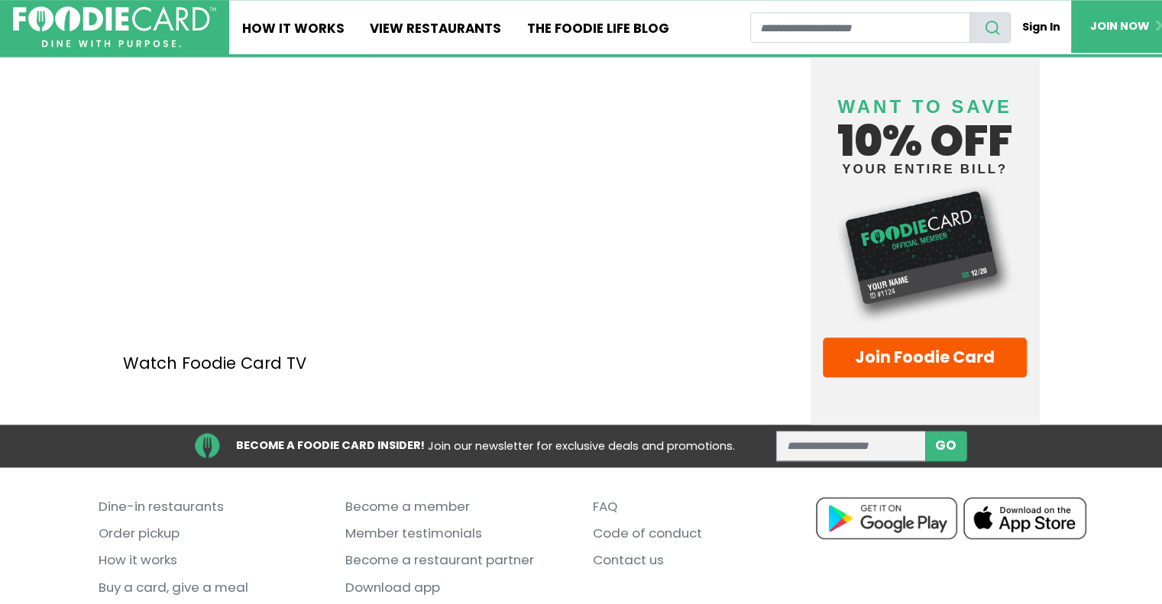
scroll to position [1785, 0]
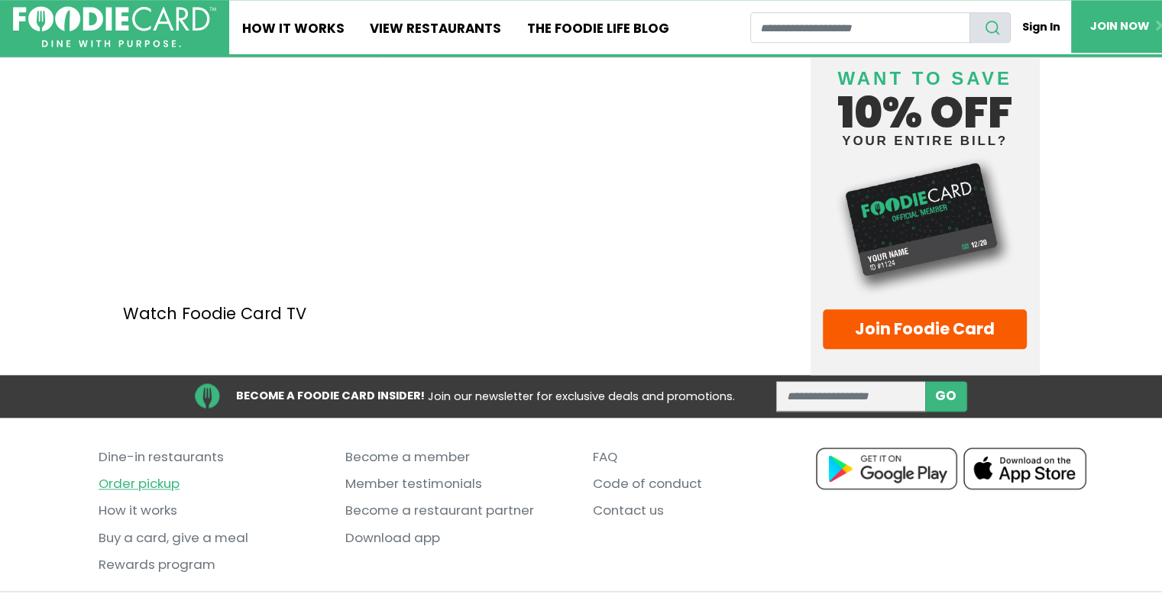
click at [145, 471] on link "Order pickup" at bounding box center [211, 484] width 224 height 27
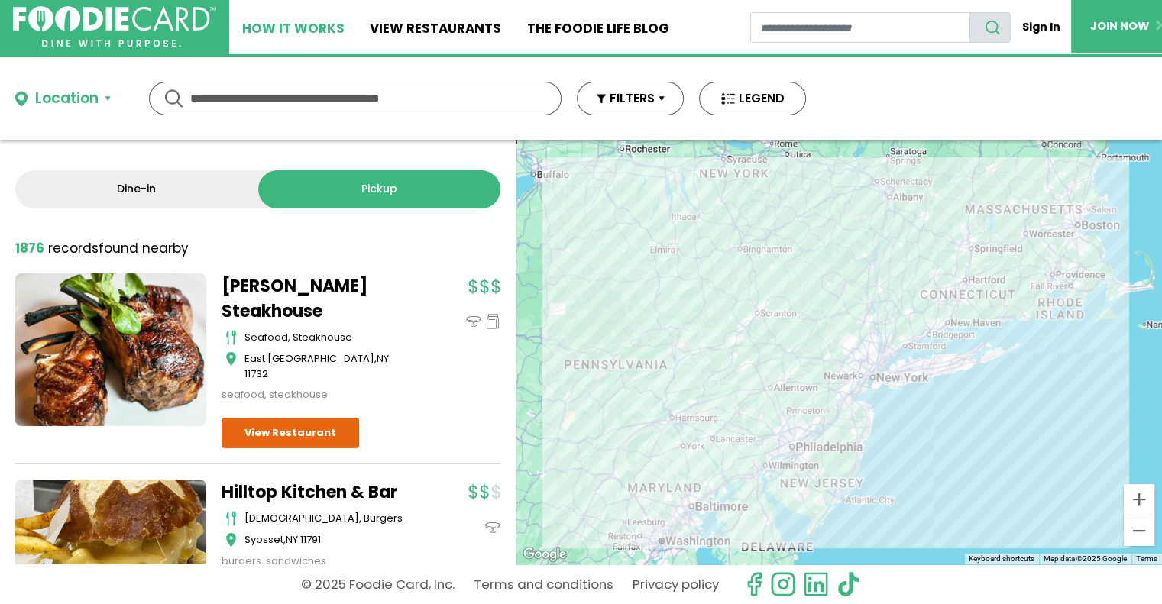
click at [303, 30] on link "How It Works" at bounding box center [293, 27] width 128 height 54
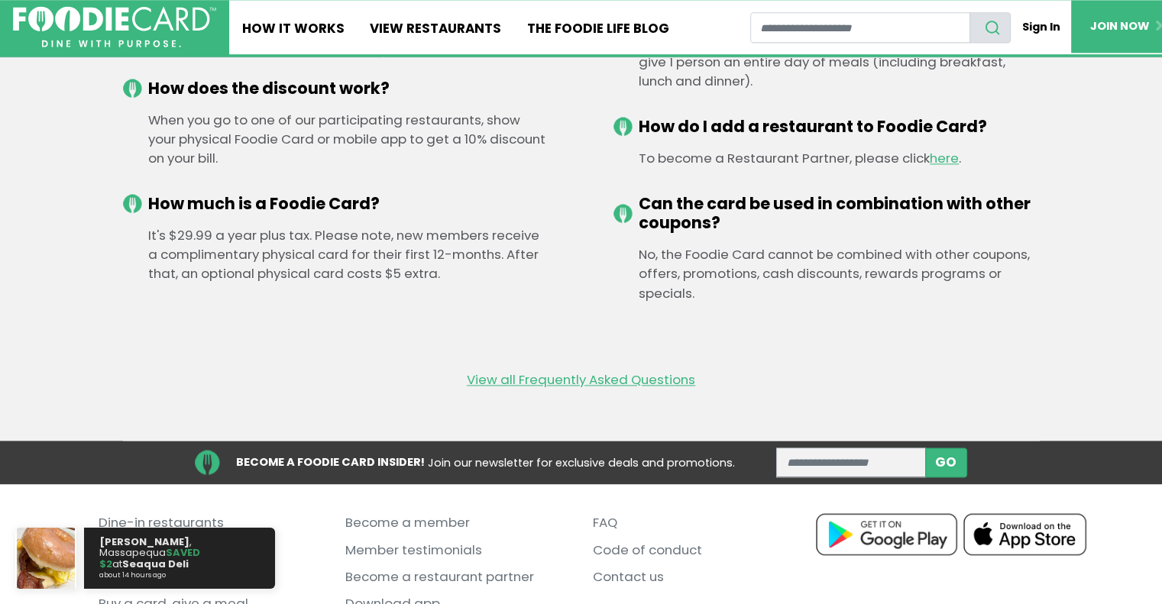
scroll to position [2145, 0]
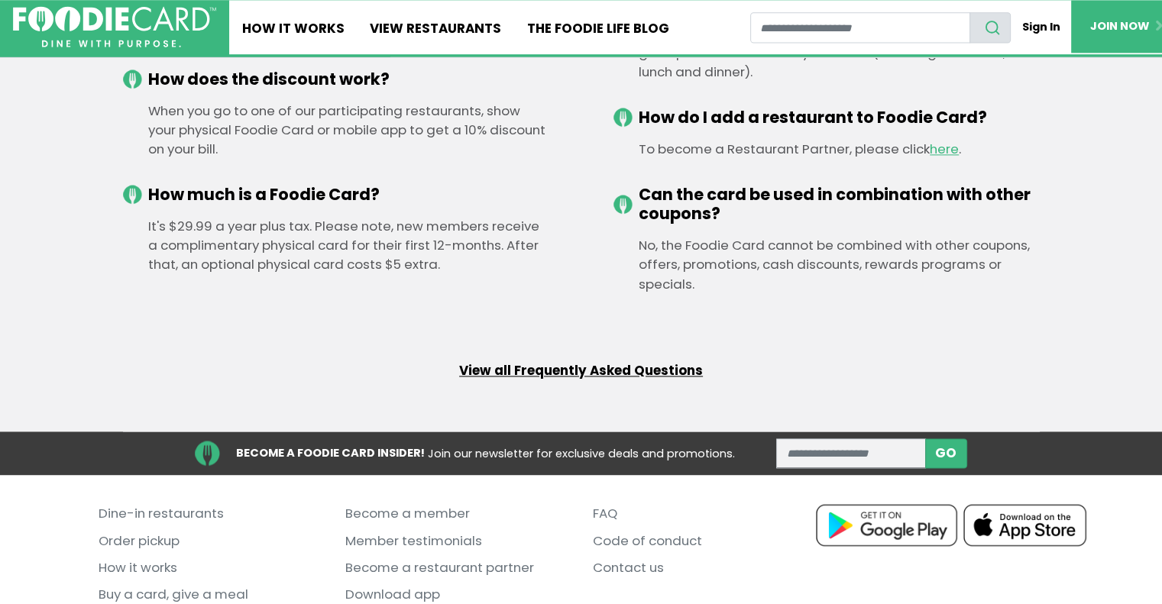
click at [649, 365] on link "View all Frequently Asked Questions" at bounding box center [581, 370] width 244 height 19
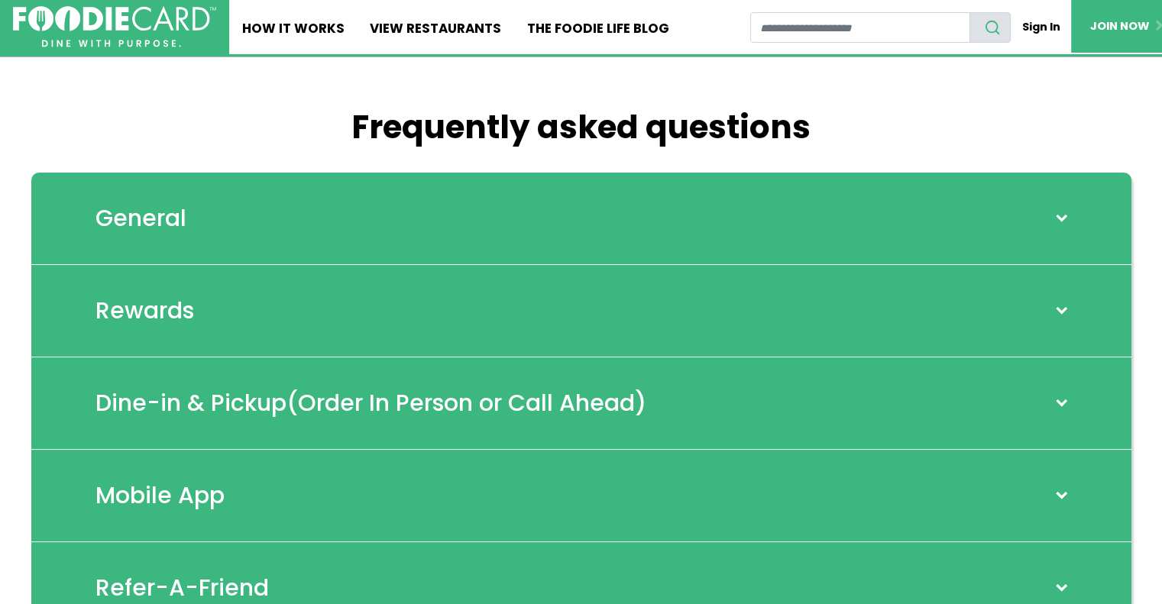
click at [1052, 403] on span at bounding box center [1061, 403] width 20 height 12
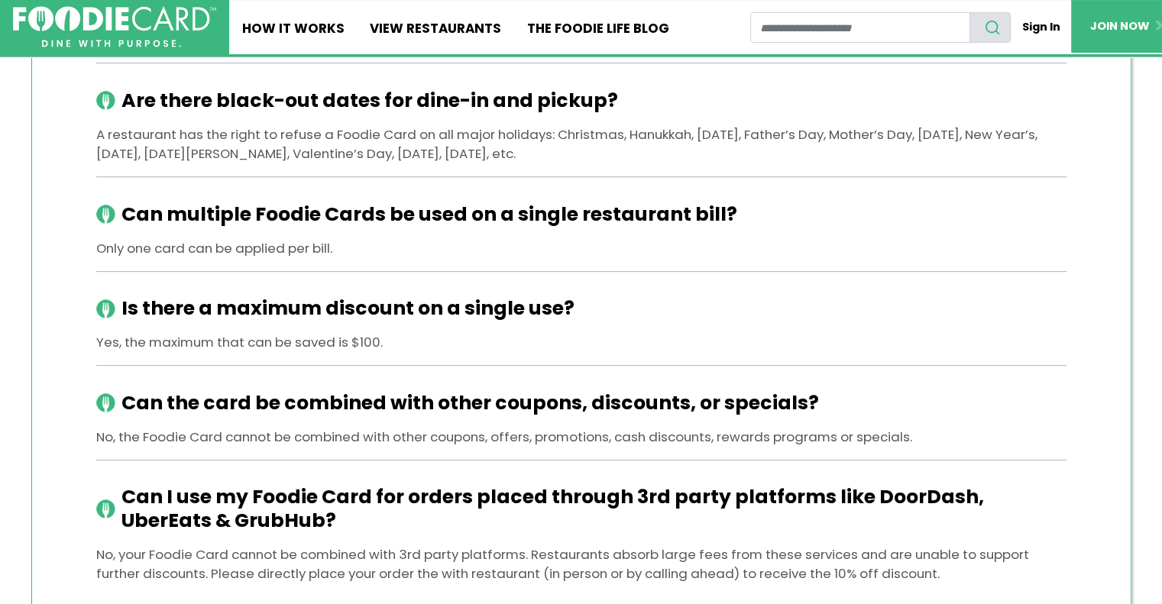
scroll to position [2, 0]
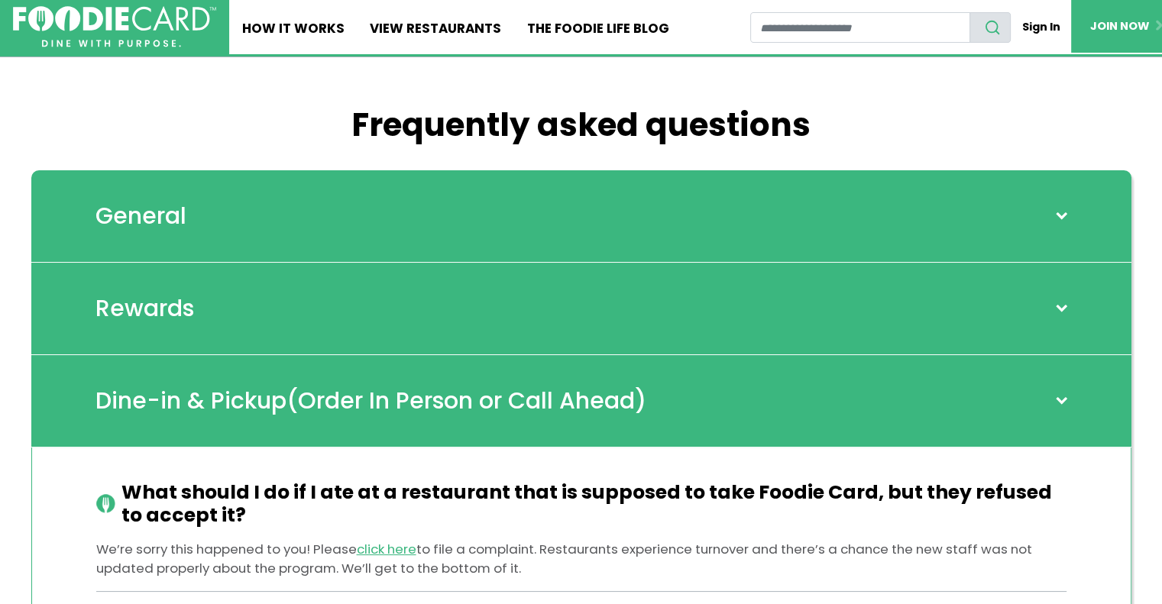
click at [1057, 309] on span at bounding box center [1061, 309] width 20 height 12
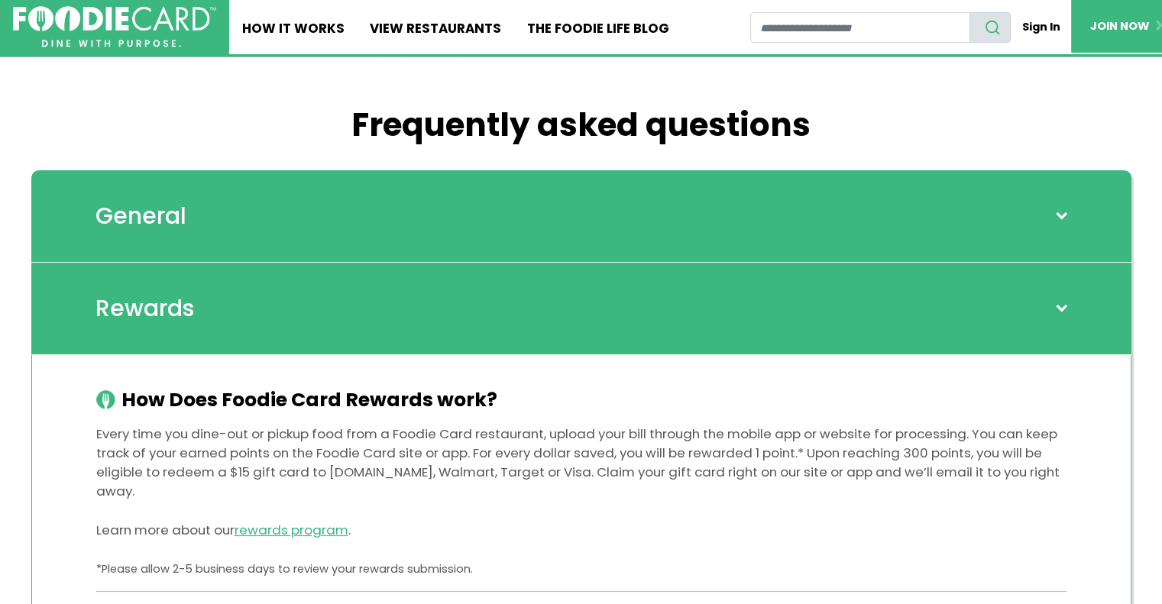
click at [664, 215] on div "General" at bounding box center [581, 216] width 1100 height 92
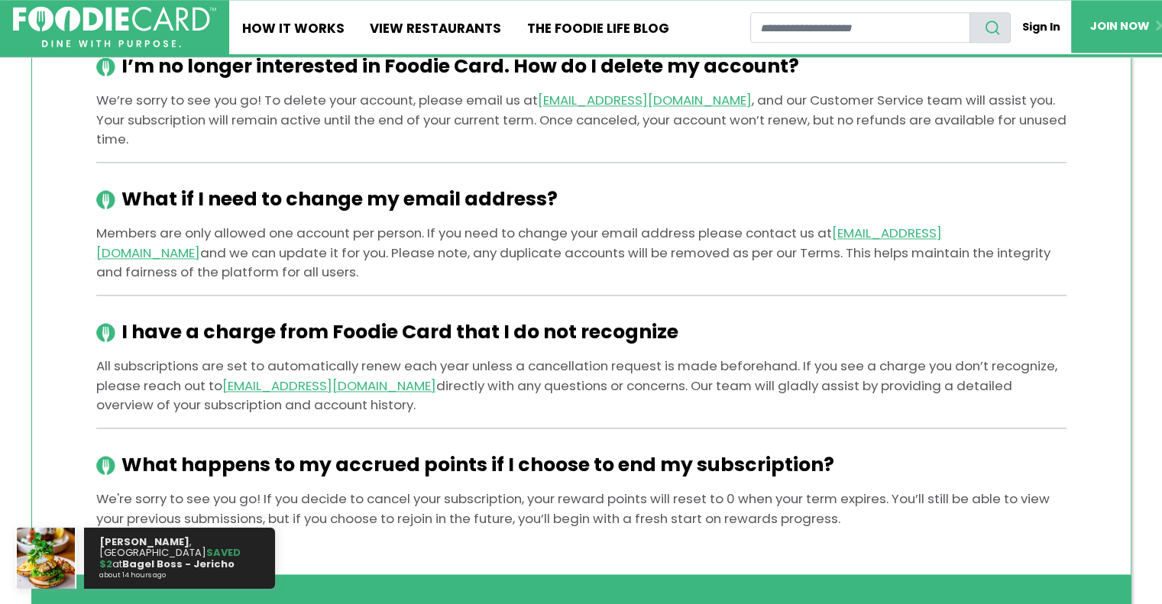
scroll to position [2646, 0]
